Goal: Navigation & Orientation: Find specific page/section

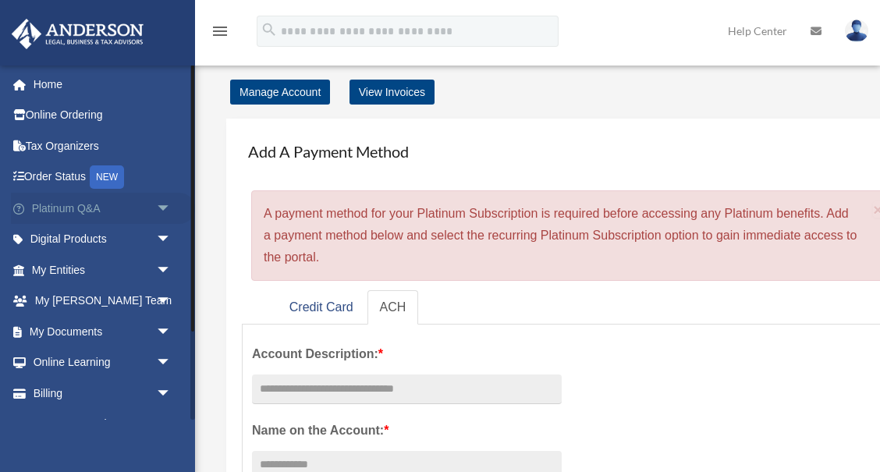
click at [165, 207] on span "arrow_drop_down" at bounding box center [171, 209] width 31 height 32
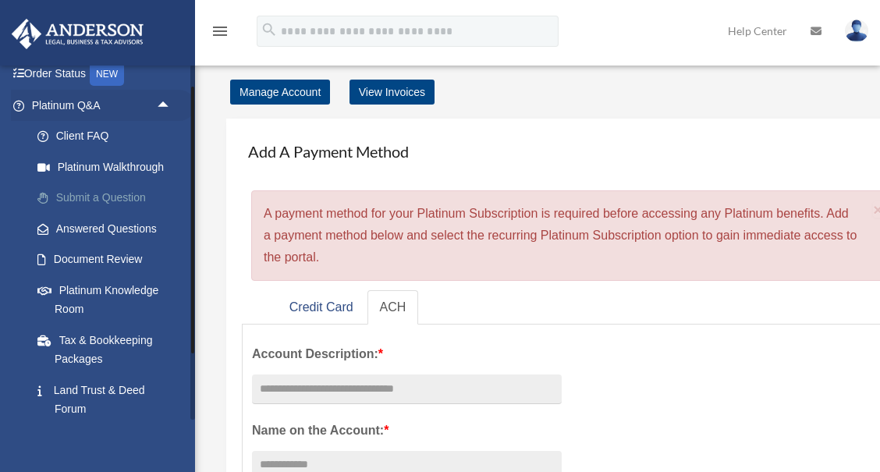
scroll to position [150, 0]
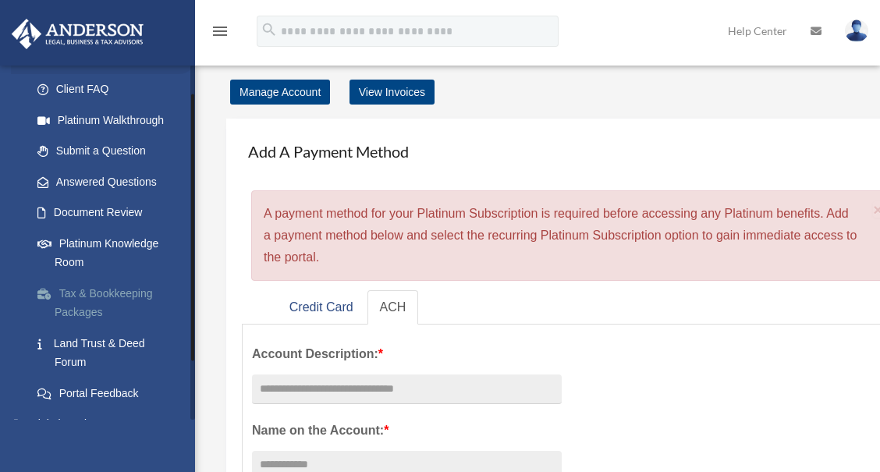
click at [137, 295] on link "Tax & Bookkeeping Packages" at bounding box center [108, 303] width 173 height 50
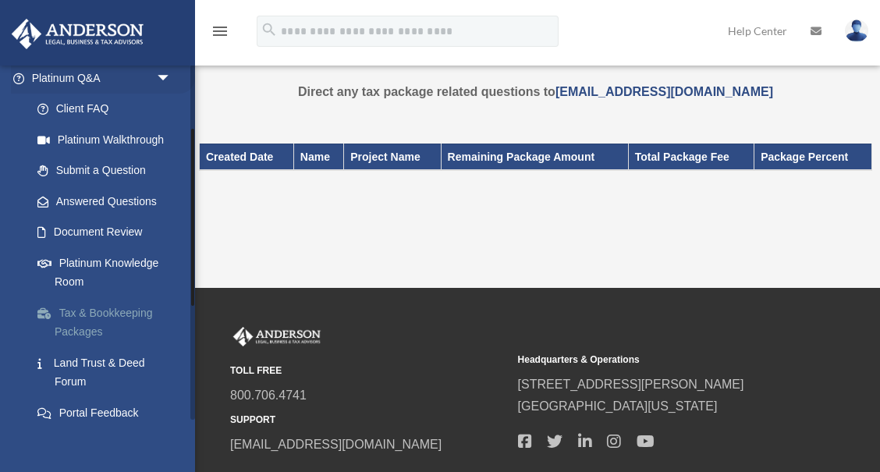
scroll to position [129, 0]
click at [133, 183] on link "Submit a Question" at bounding box center [108, 172] width 173 height 31
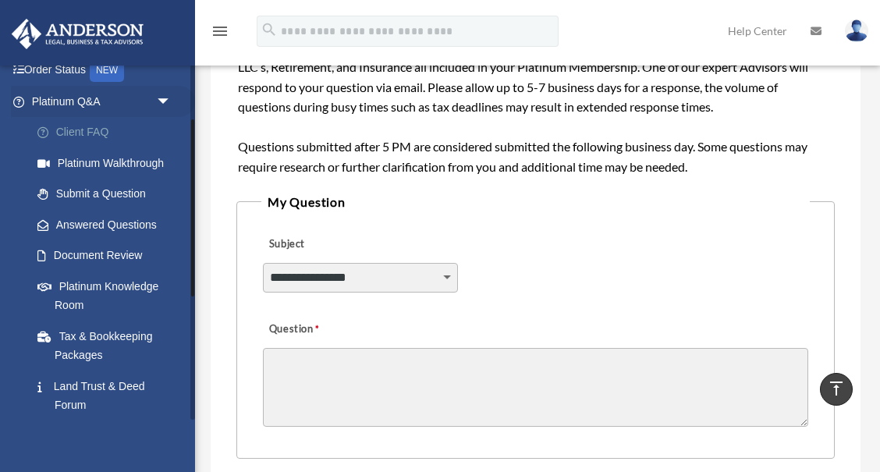
scroll to position [111, 0]
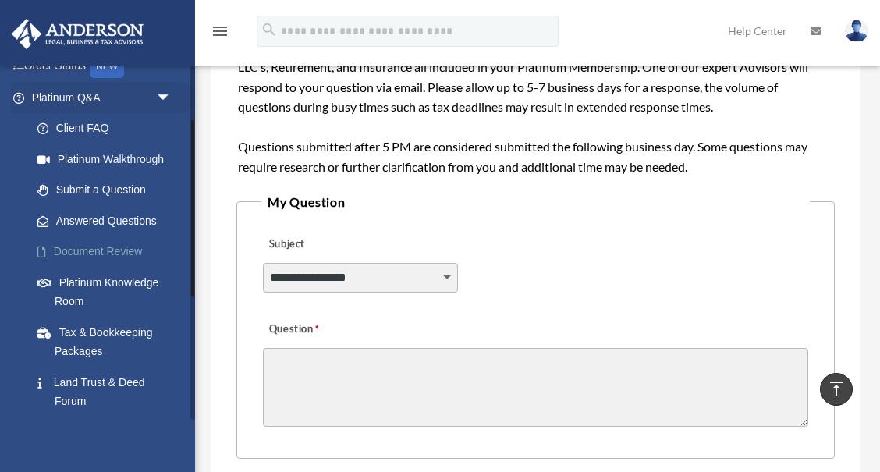
click at [136, 254] on link "Document Review" at bounding box center [108, 251] width 173 height 31
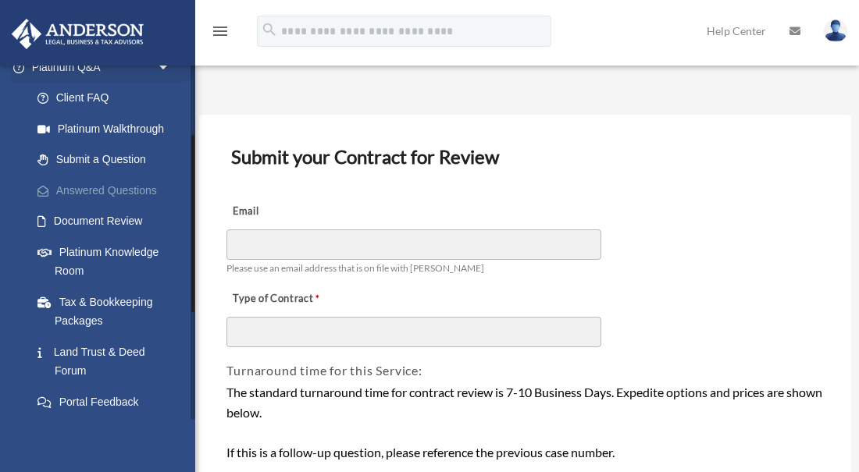
click at [101, 185] on link "Answered Questions" at bounding box center [108, 190] width 173 height 31
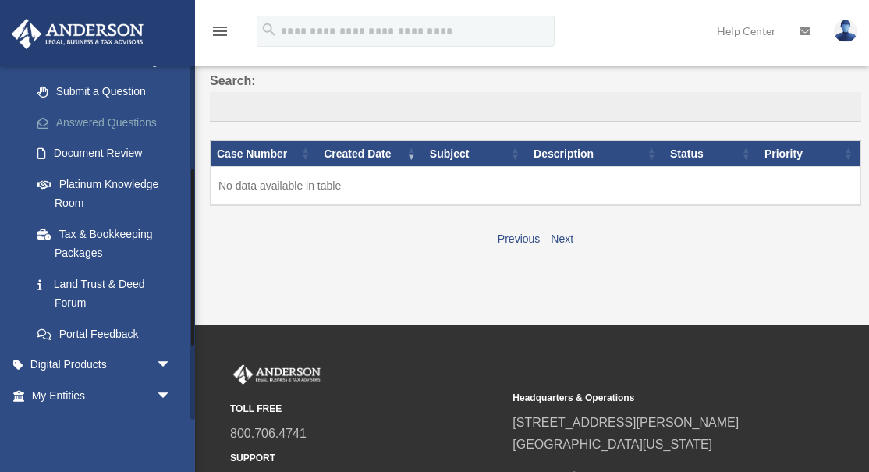
scroll to position [236, 0]
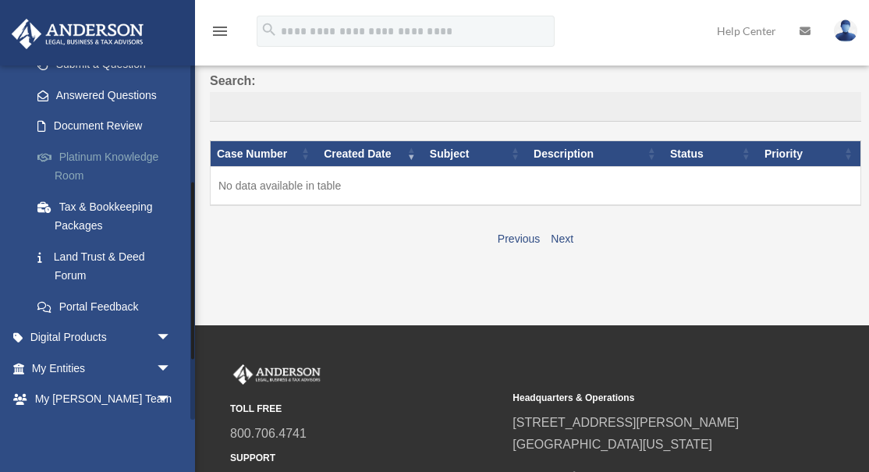
click at [131, 161] on link "Platinum Knowledge Room" at bounding box center [108, 166] width 173 height 50
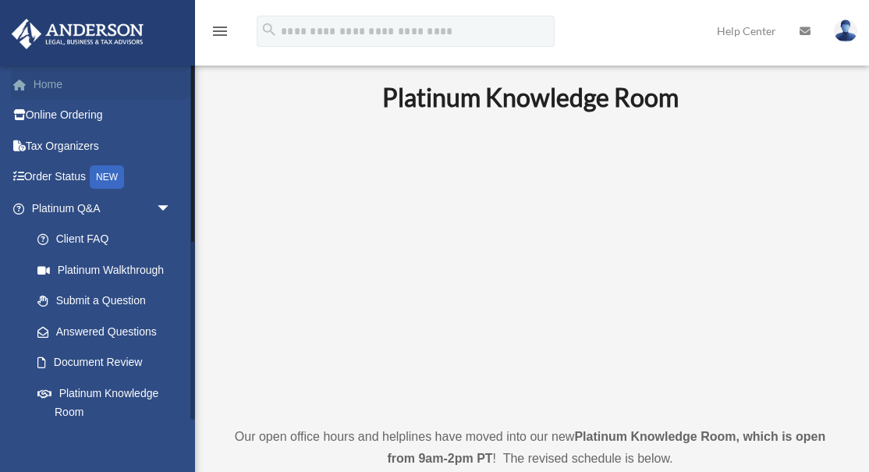
click at [66, 83] on link "Home" at bounding box center [103, 84] width 184 height 31
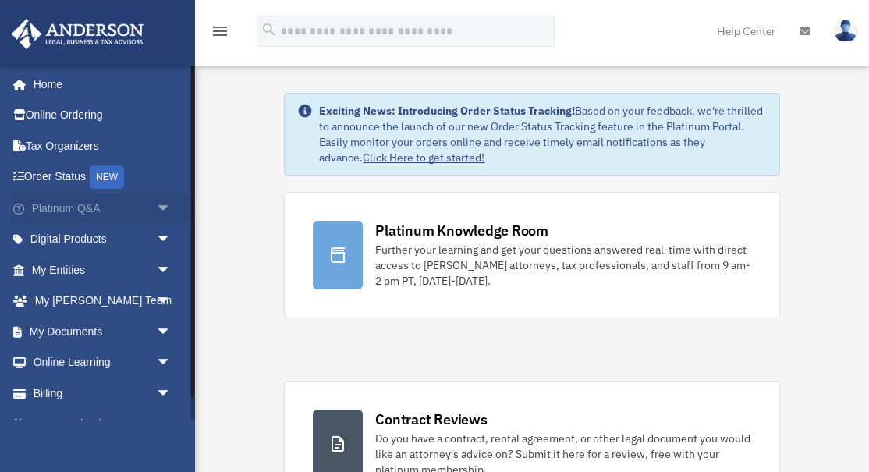
click at [170, 210] on span "arrow_drop_down" at bounding box center [171, 209] width 31 height 32
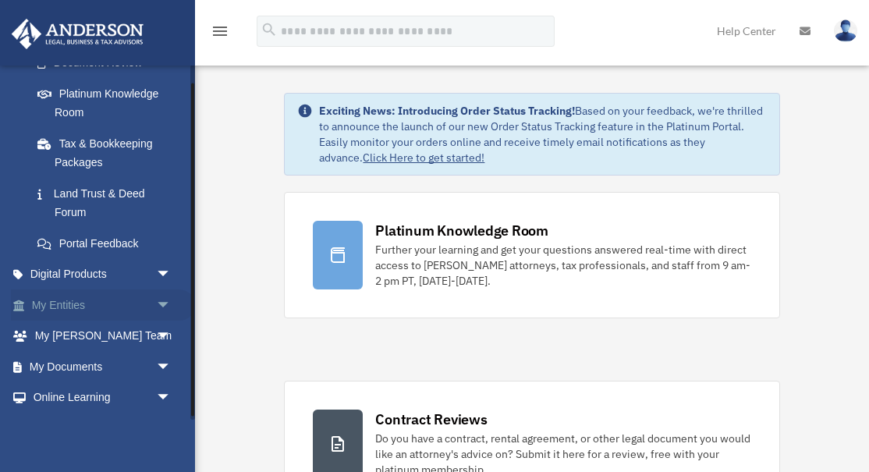
click at [161, 306] on span "arrow_drop_down" at bounding box center [171, 306] width 31 height 32
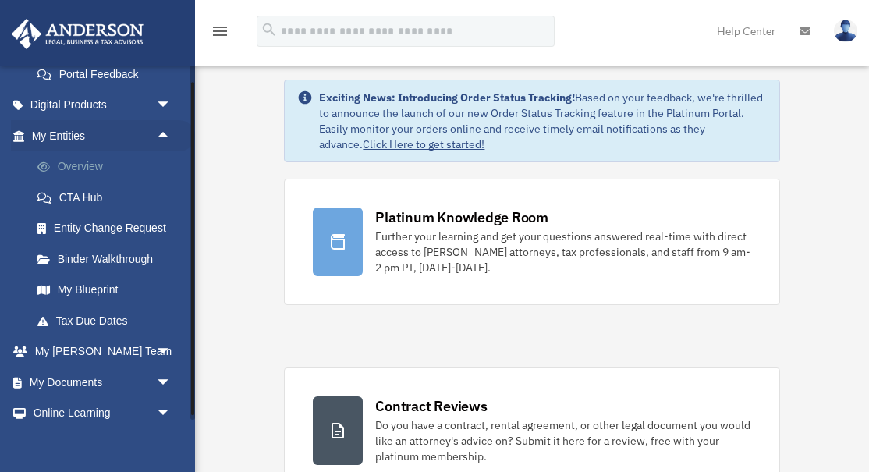
scroll to position [470, 0]
click at [92, 165] on link "Overview" at bounding box center [108, 166] width 173 height 31
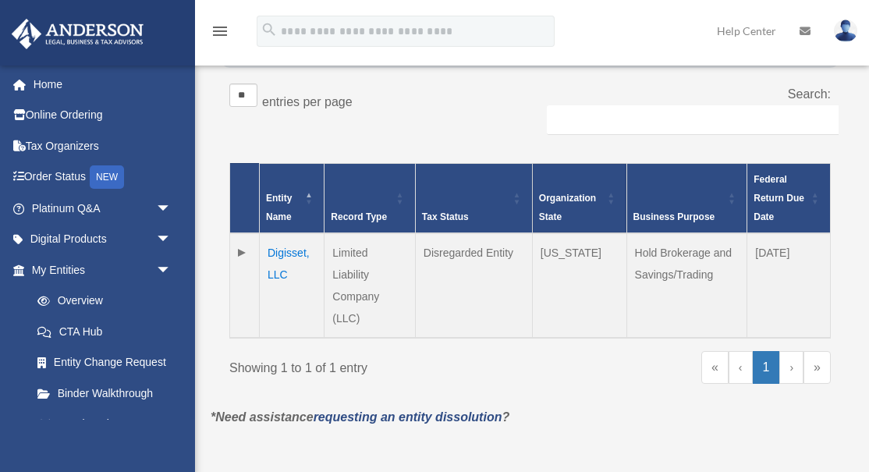
scroll to position [341, 0]
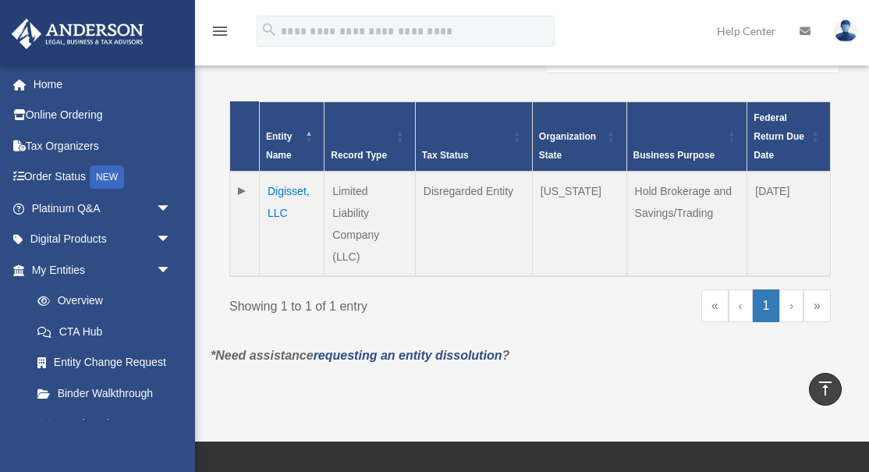
click at [288, 189] on td "Digisset, LLC" at bounding box center [292, 224] width 65 height 105
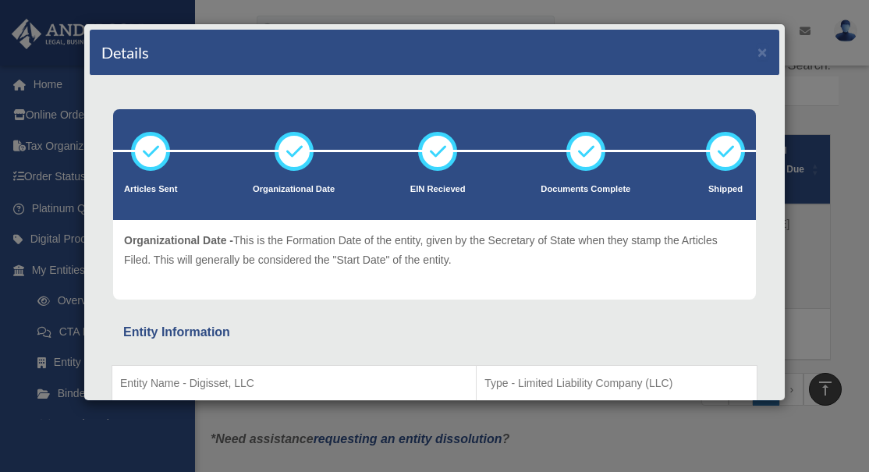
scroll to position [0, 0]
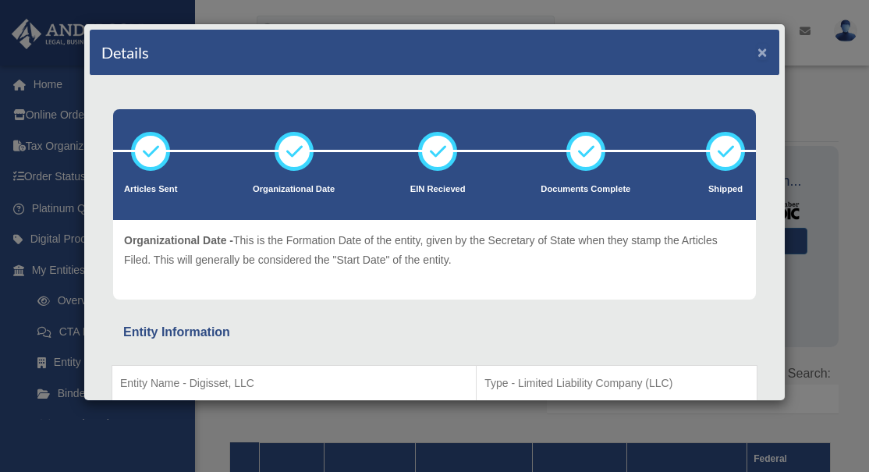
click at [762, 49] on button "×" at bounding box center [763, 52] width 10 height 16
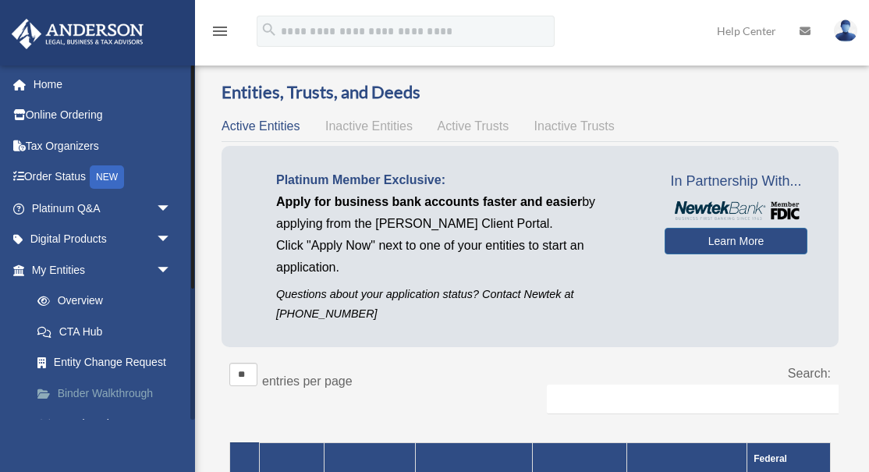
click at [131, 392] on link "Binder Walkthrough" at bounding box center [108, 393] width 173 height 31
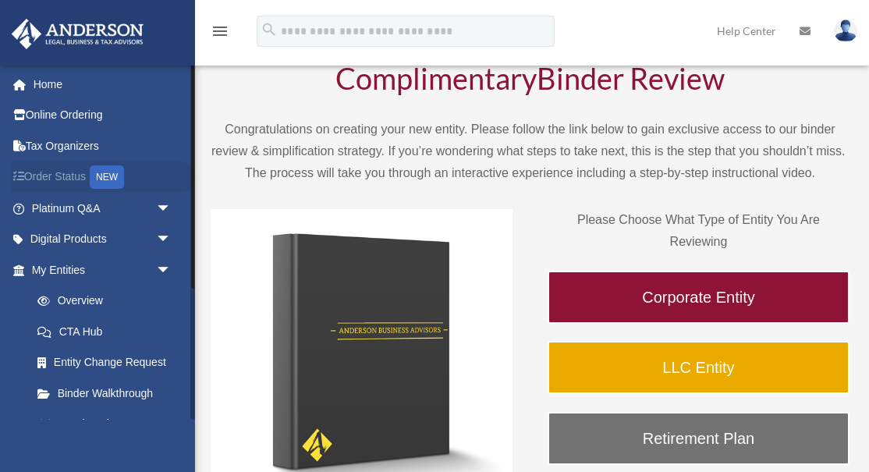
scroll to position [48, 0]
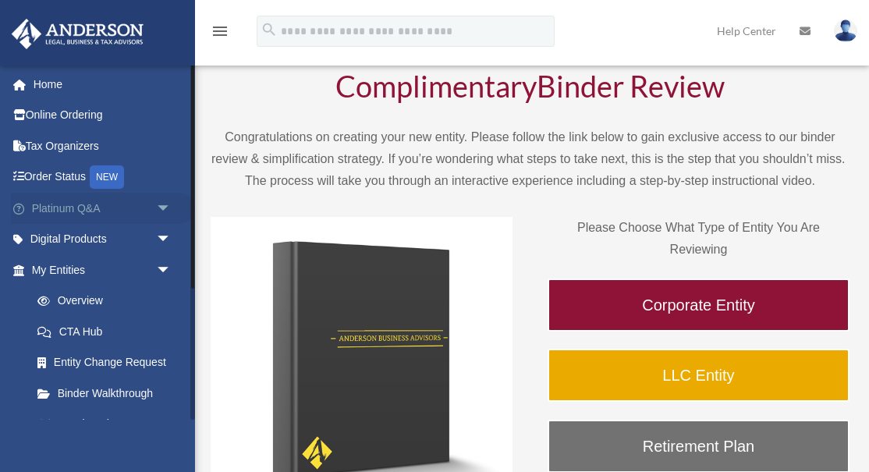
click at [166, 208] on span "arrow_drop_down" at bounding box center [171, 209] width 31 height 32
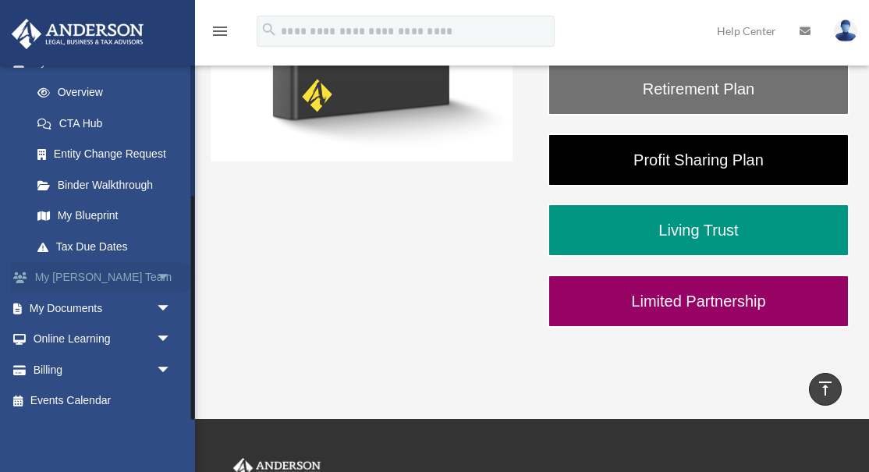
scroll to position [412, 0]
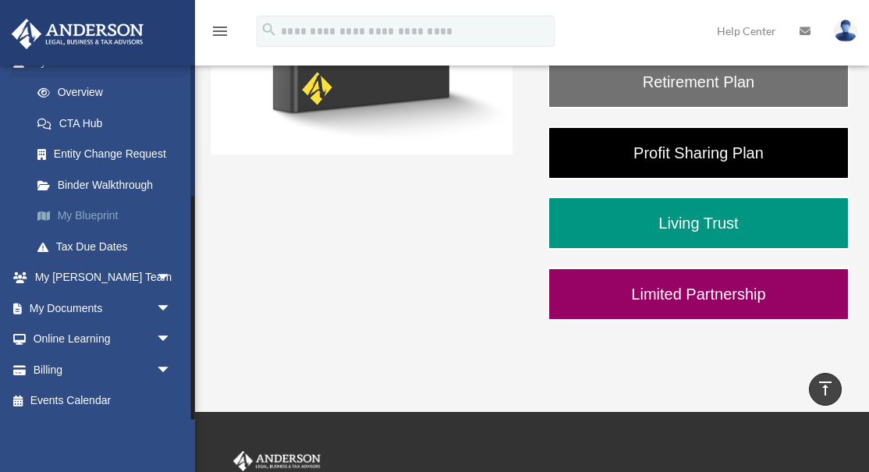
click at [98, 219] on link "My Blueprint" at bounding box center [108, 216] width 173 height 31
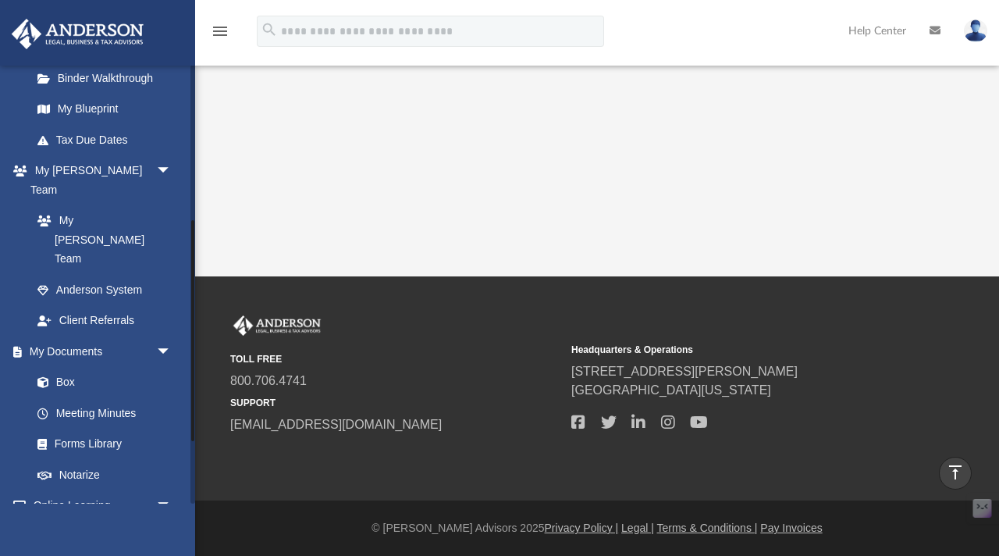
scroll to position [309, 0]
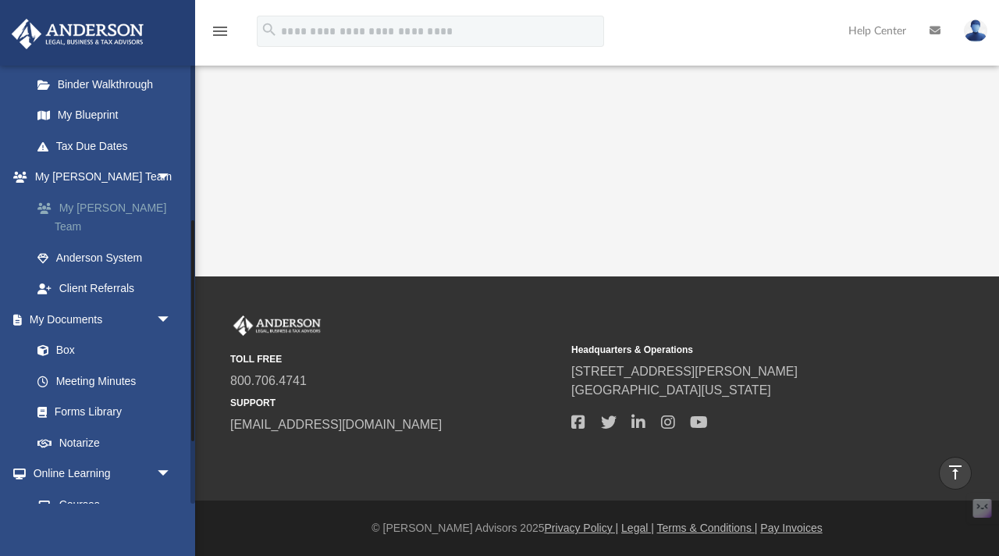
click at [127, 214] on link "My Anderson Team" at bounding box center [108, 217] width 173 height 50
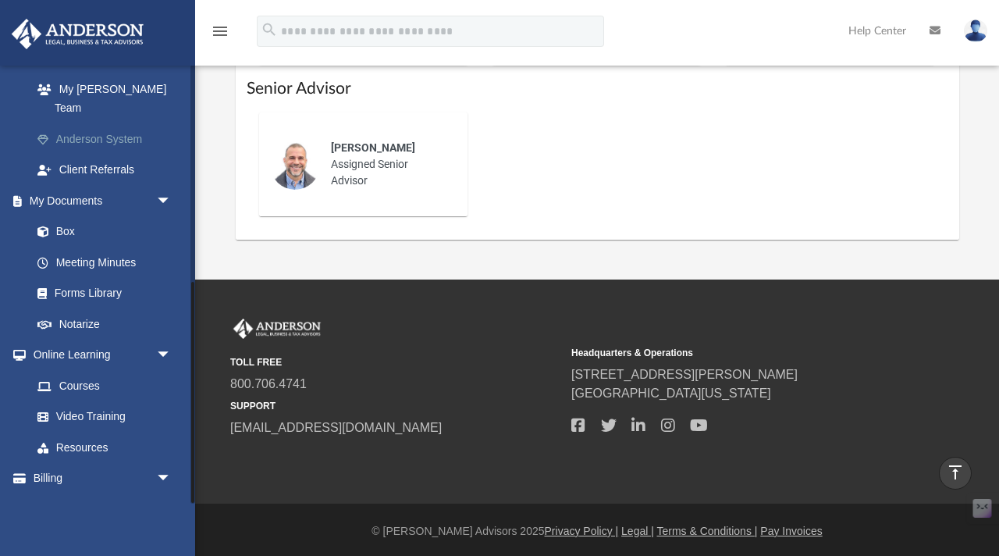
scroll to position [433, 0]
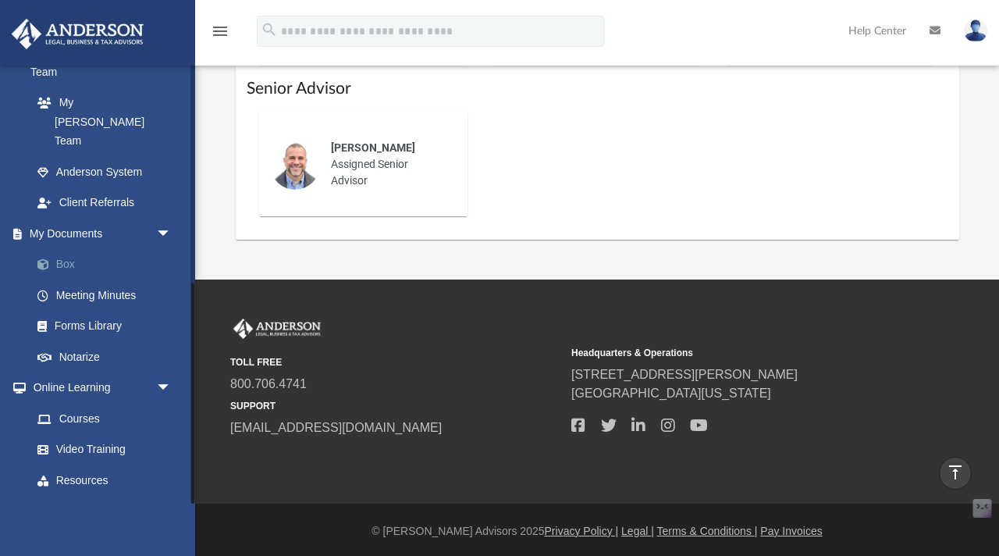
click at [96, 249] on link "Box" at bounding box center [108, 264] width 173 height 31
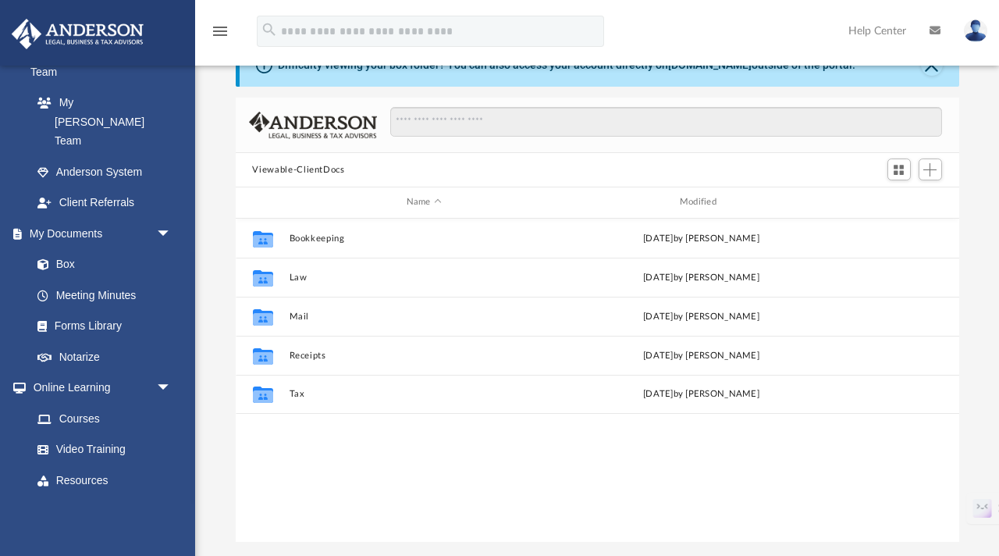
scroll to position [118, 0]
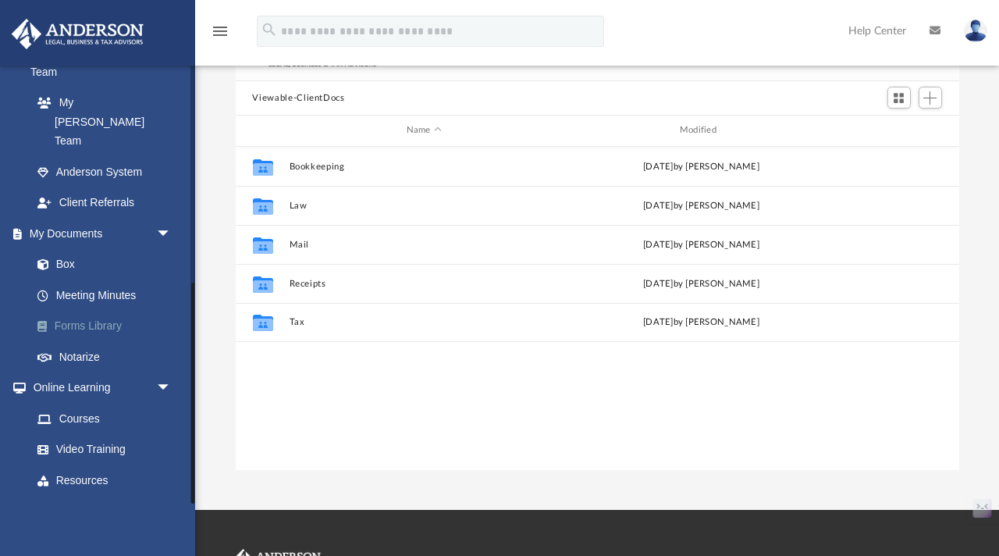
click at [96, 311] on link "Forms Library" at bounding box center [108, 326] width 173 height 31
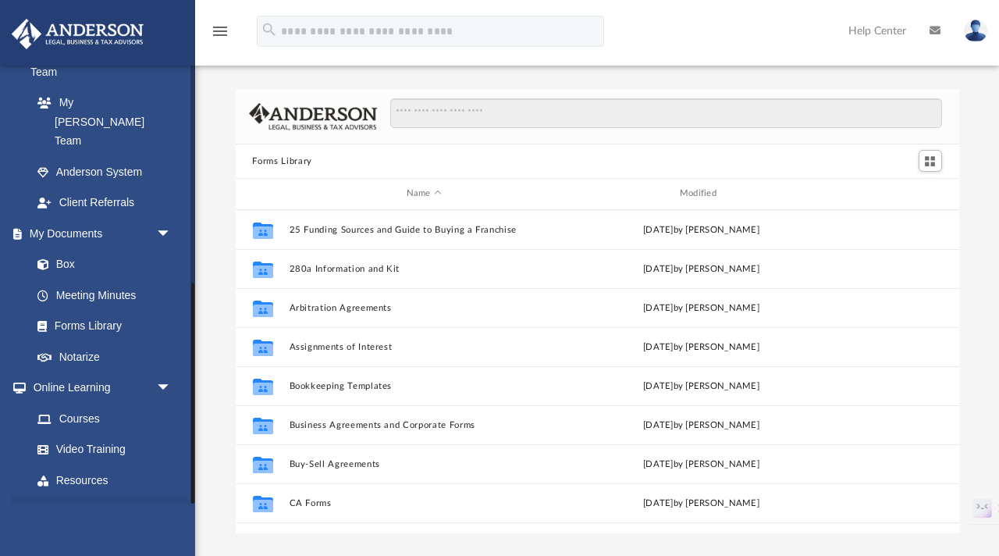
click at [158, 471] on span "arrow_drop_down" at bounding box center [171, 512] width 31 height 32
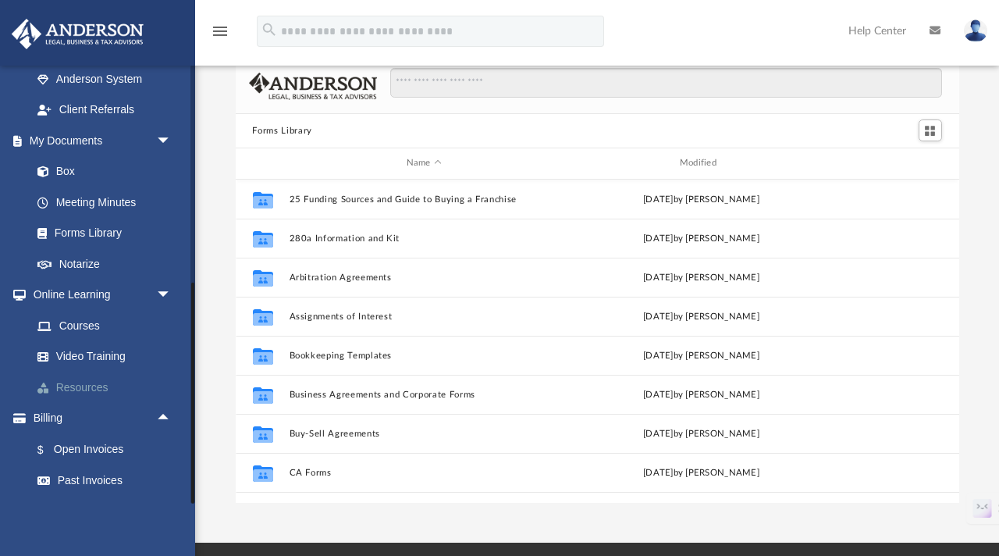
scroll to position [32, 0]
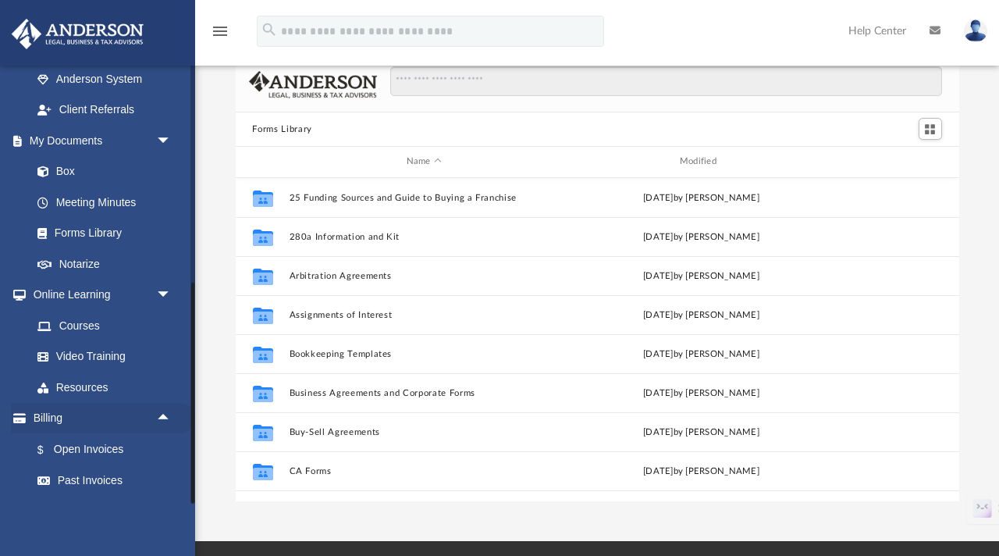
click at [96, 471] on link "Manage Payments" at bounding box center [108, 511] width 173 height 31
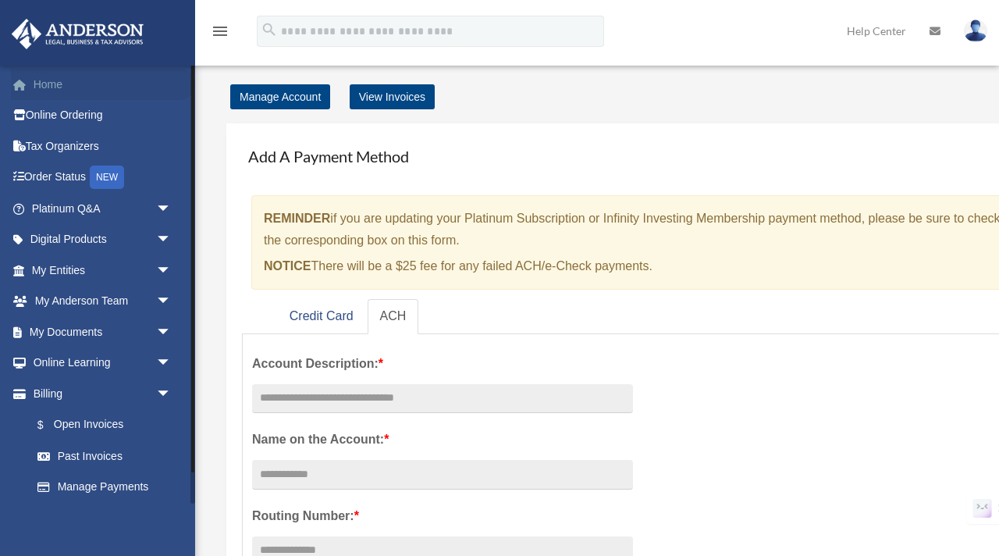
click at [69, 87] on link "Home" at bounding box center [103, 84] width 184 height 31
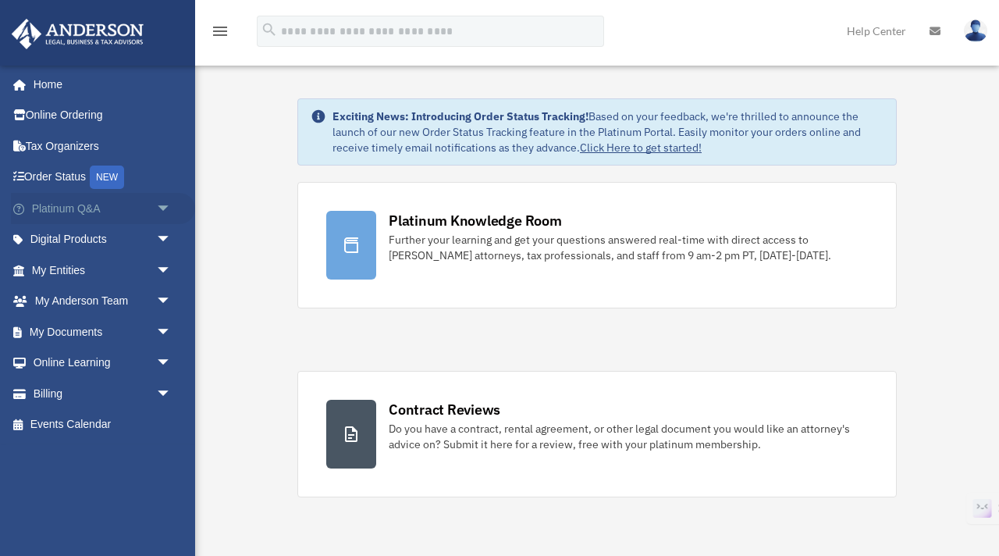
click at [169, 208] on span "arrow_drop_down" at bounding box center [171, 209] width 31 height 32
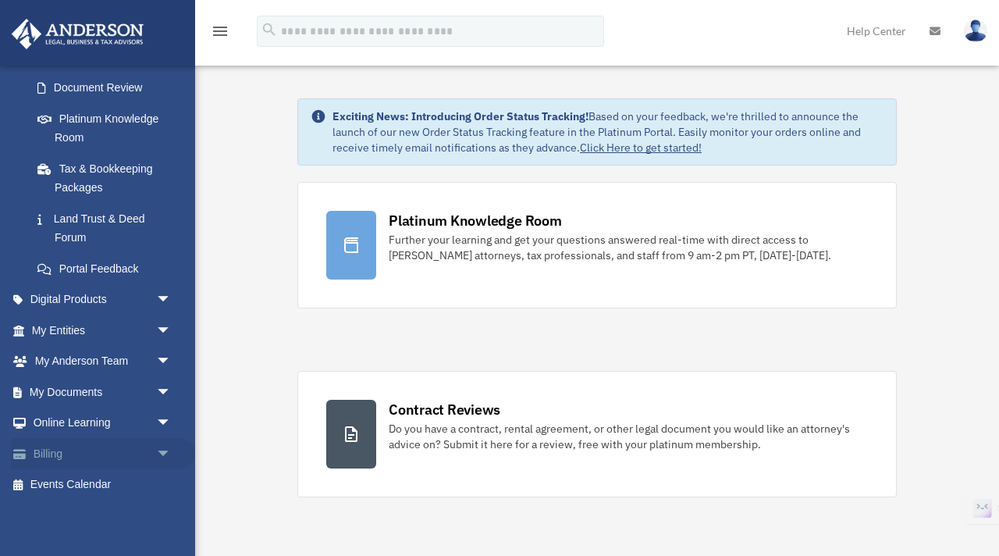
click at [160, 453] on span "arrow_drop_down" at bounding box center [171, 454] width 31 height 32
click at [167, 453] on span "arrow_drop_up" at bounding box center [171, 454] width 31 height 32
click at [169, 390] on span "arrow_drop_down" at bounding box center [171, 392] width 31 height 32
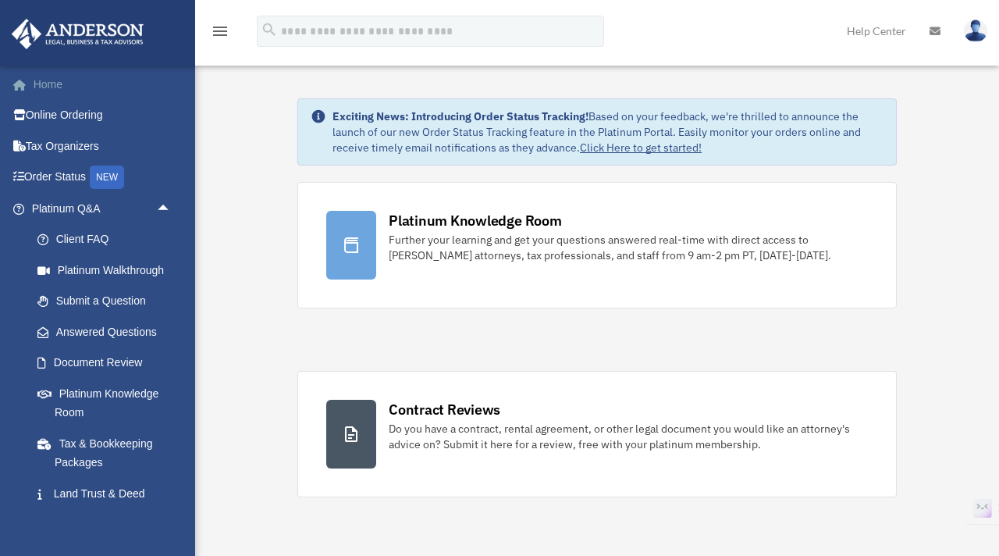
click at [46, 88] on link "Home" at bounding box center [103, 84] width 184 height 31
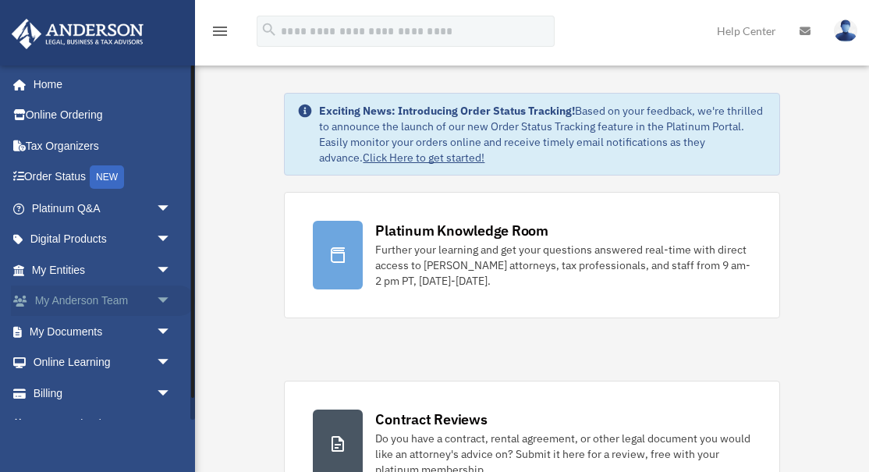
click at [165, 302] on span "arrow_drop_down" at bounding box center [171, 302] width 31 height 32
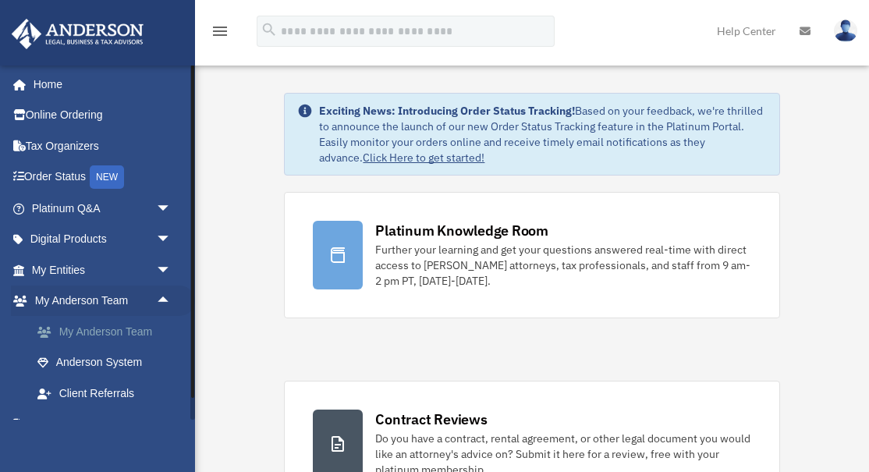
click at [138, 331] on link "My Anderson Team" at bounding box center [108, 331] width 173 height 31
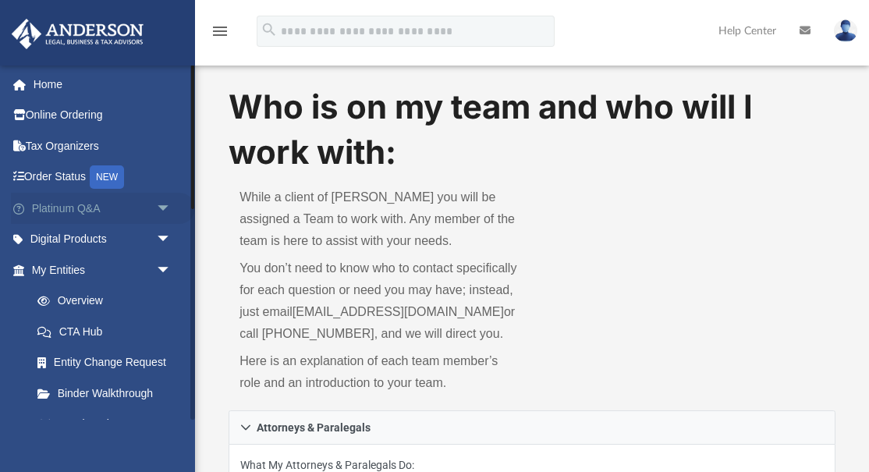
click at [89, 205] on link "Platinum Q&A arrow_drop_down" at bounding box center [103, 208] width 184 height 31
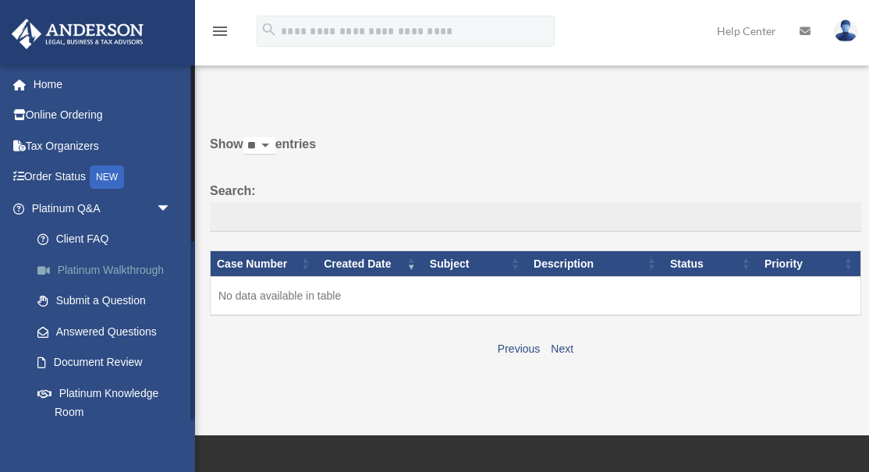
click at [144, 267] on link "Platinum Walkthrough" at bounding box center [108, 269] width 173 height 31
